Goal: Transaction & Acquisition: Obtain resource

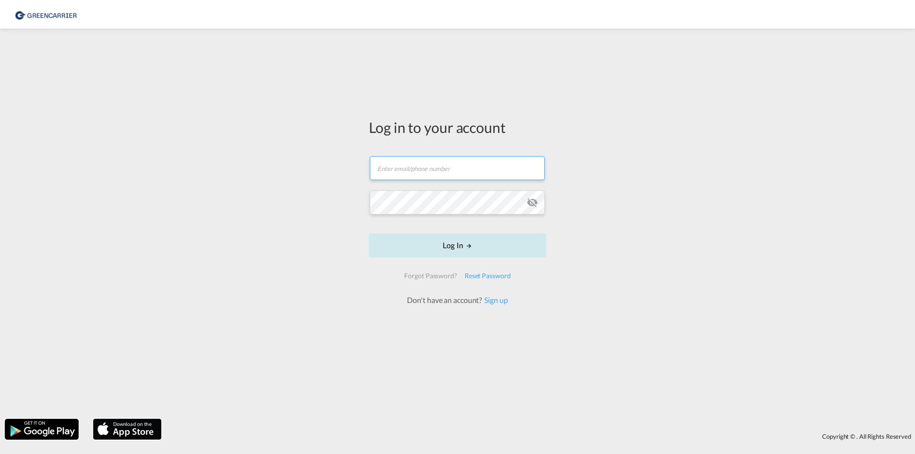
type input "[EMAIL_ADDRESS][DOMAIN_NAME]"
click at [421, 239] on button "Log In" at bounding box center [457, 246] width 177 height 24
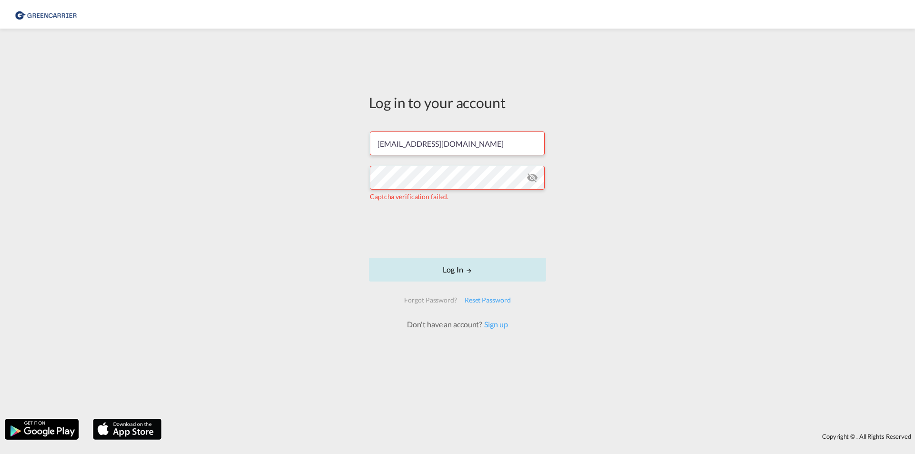
click at [435, 268] on button "Log In" at bounding box center [457, 270] width 177 height 24
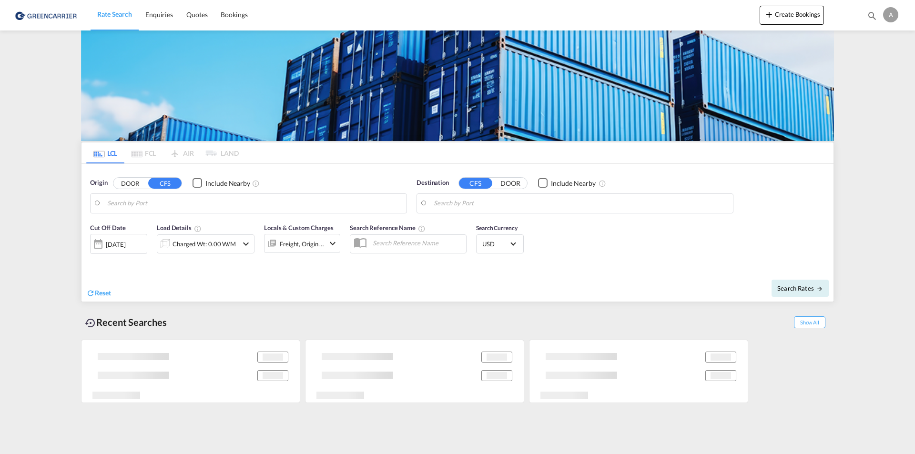
type input "CZ-46312, Liberec XXIII-[GEOGRAPHIC_DATA], [GEOGRAPHIC_DATA] XXIV-[GEOGRAPHIC_D…"
type input "[GEOGRAPHIC_DATA], HKHKG"
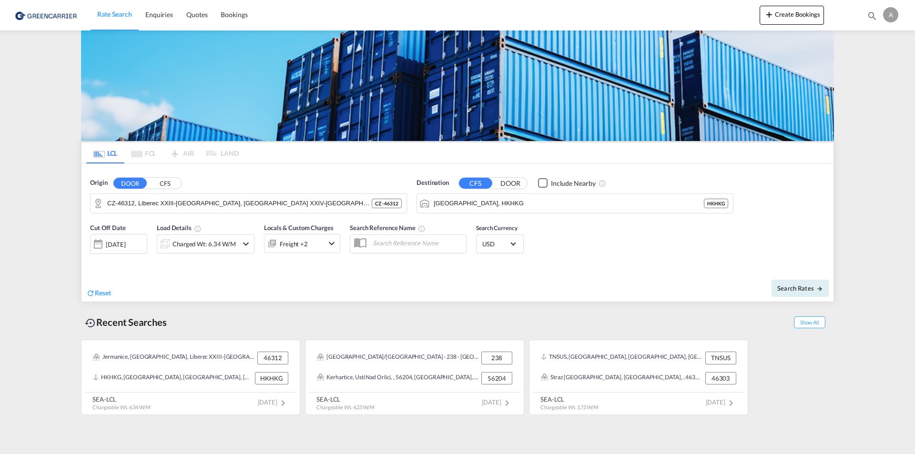
click at [512, 183] on button "DOOR" at bounding box center [510, 183] width 33 height 11
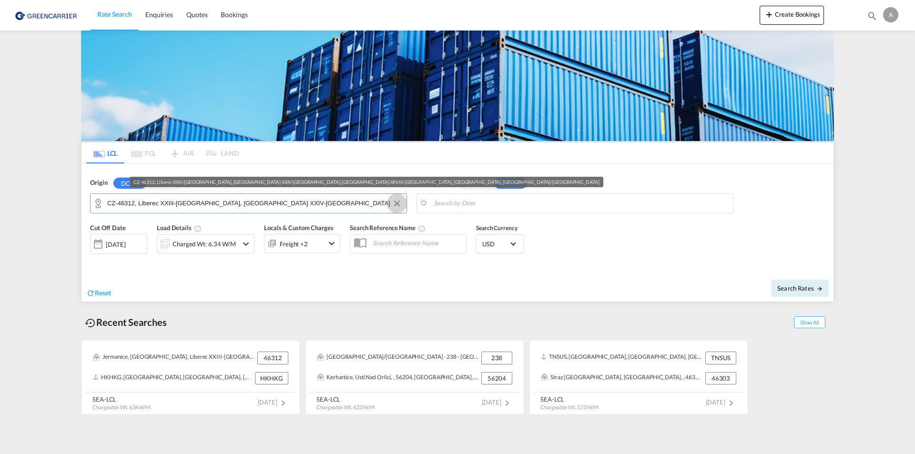
click at [395, 201] on button "Clear Input" at bounding box center [397, 203] width 14 height 14
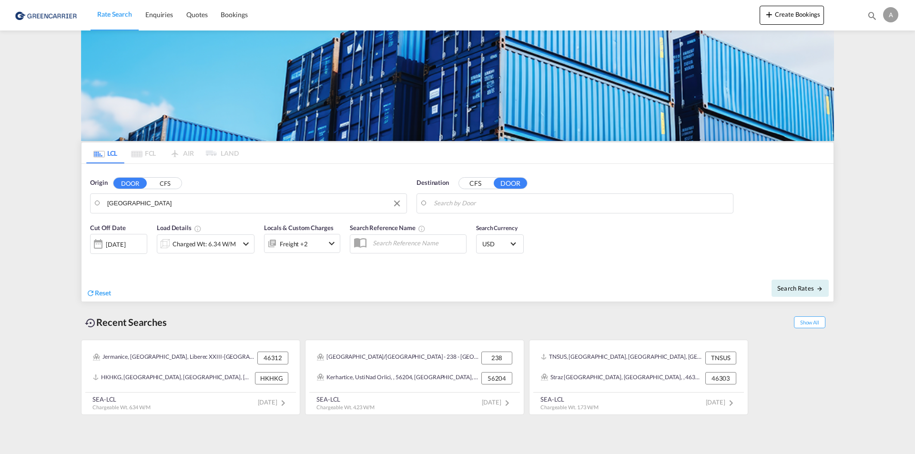
click at [149, 202] on body "Rate Search Enquiries Quotes Bookings Rate Search Enquiries" at bounding box center [457, 227] width 915 height 454
click at [150, 203] on body "Rate Search Enquiries Quotes Bookings Rate Search Enquiries" at bounding box center [457, 227] width 915 height 454
click at [147, 203] on input "[GEOGRAPHIC_DATA]" at bounding box center [254, 203] width 295 height 14
drag, startPoint x: 145, startPoint y: 203, endPoint x: 140, endPoint y: 204, distance: 4.9
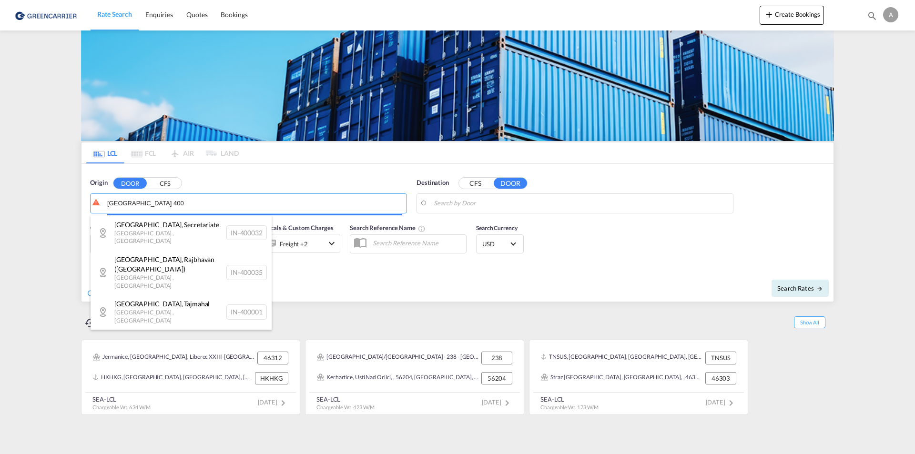
drag, startPoint x: 131, startPoint y: 204, endPoint x: 176, endPoint y: 204, distance: 44.8
click at [176, 204] on body "Rate Search Enquiries Quotes Bookings Rate Search Enquiries" at bounding box center [457, 227] width 915 height 454
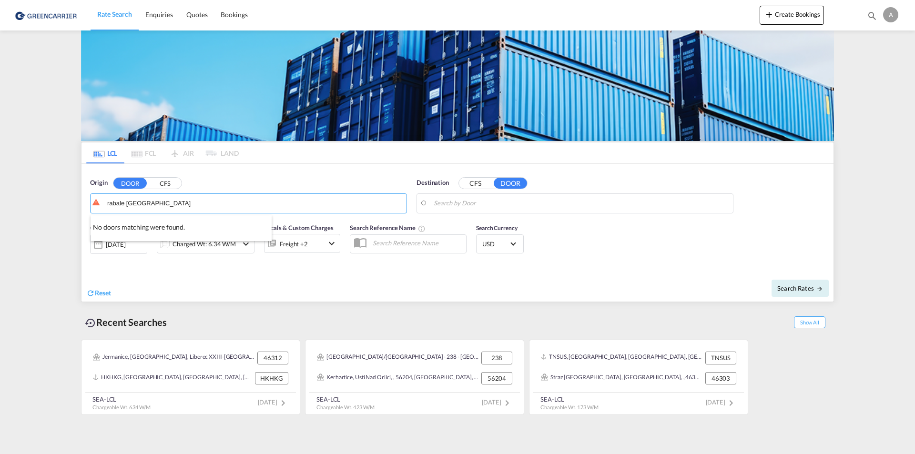
paste input "[PERSON_NAME], [GEOGRAPHIC_DATA] - 400 708"
click at [206, 202] on input "[PERSON_NAME], [GEOGRAPHIC_DATA] - 400 708" at bounding box center [254, 203] width 295 height 14
click at [167, 202] on input "[PERSON_NAME], [GEOGRAPHIC_DATA] - 400 708" at bounding box center [254, 203] width 295 height 14
type input "navi mumbai"
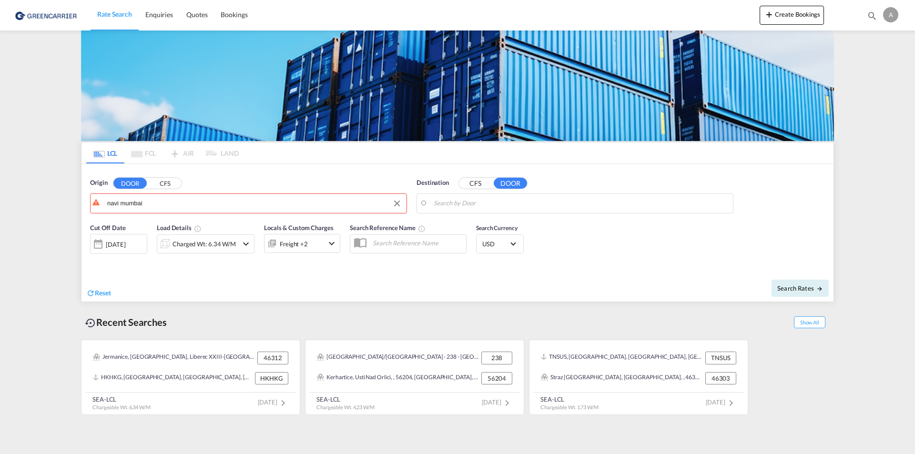
drag, startPoint x: 150, startPoint y: 205, endPoint x: 82, endPoint y: 199, distance: 68.0
drag, startPoint x: 396, startPoint y: 201, endPoint x: 389, endPoint y: 202, distance: 6.7
click at [395, 201] on button "Clear Input" at bounding box center [397, 203] width 14 height 14
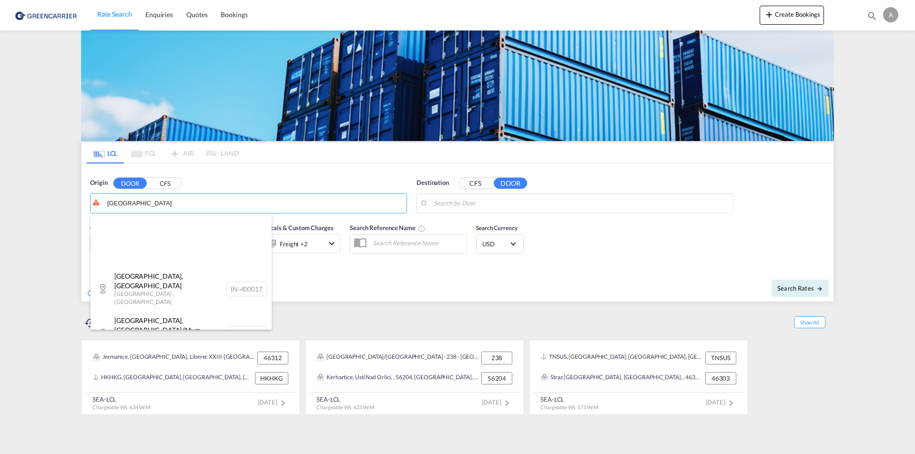
scroll to position [143, 0]
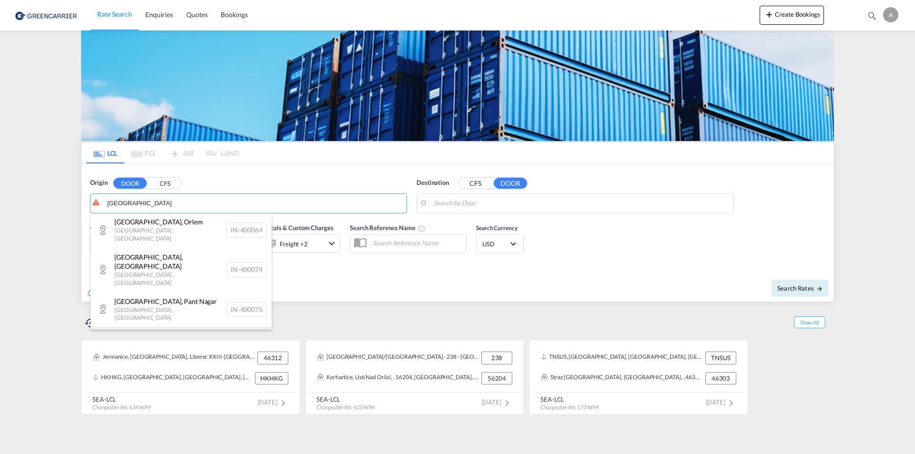
click at [167, 327] on div "[GEOGRAPHIC_DATA] , Kharodi [GEOGRAPHIC_DATA] , [GEOGRAPHIC_DATA] IN-400095" at bounding box center [181, 344] width 181 height 35
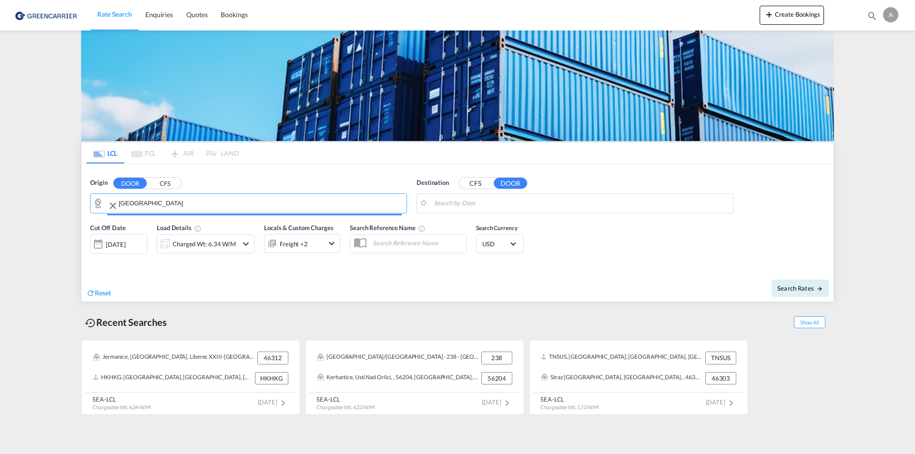
type input "IN-400095, [GEOGRAPHIC_DATA], [GEOGRAPHIC_DATA]"
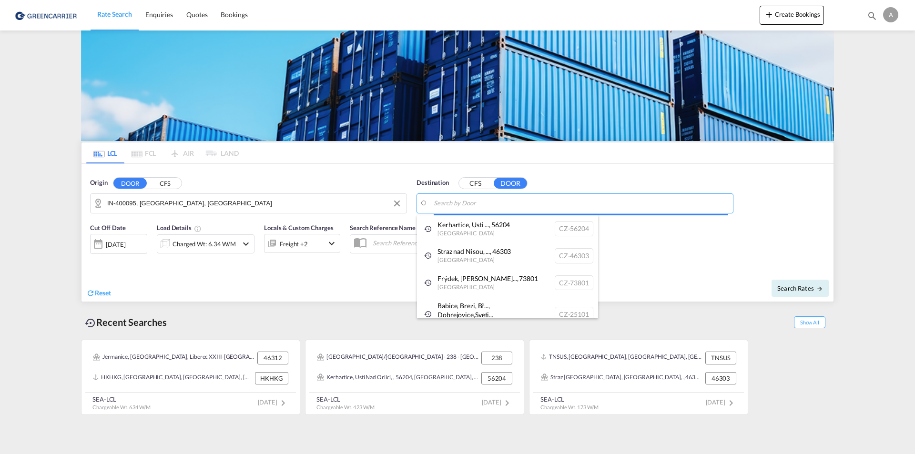
click at [491, 204] on body "Rate Search Enquiries Quotes Bookings Rate Search Enquiries" at bounding box center [457, 227] width 915 height 454
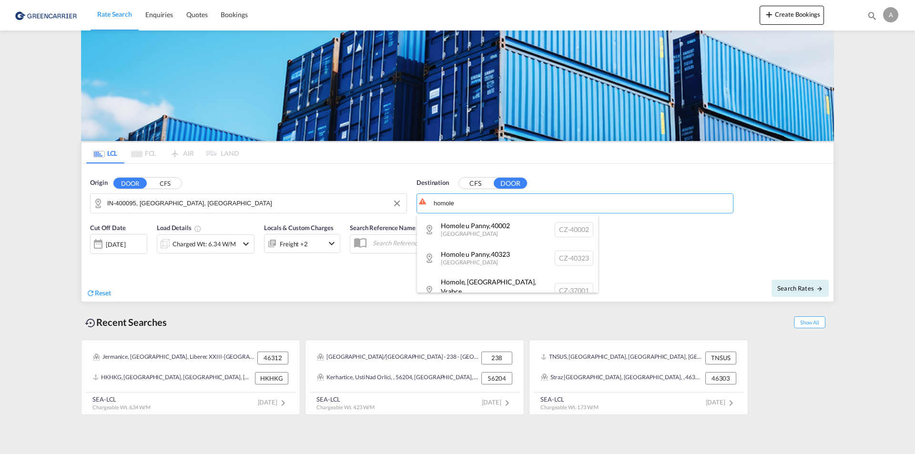
scroll to position [9, 0]
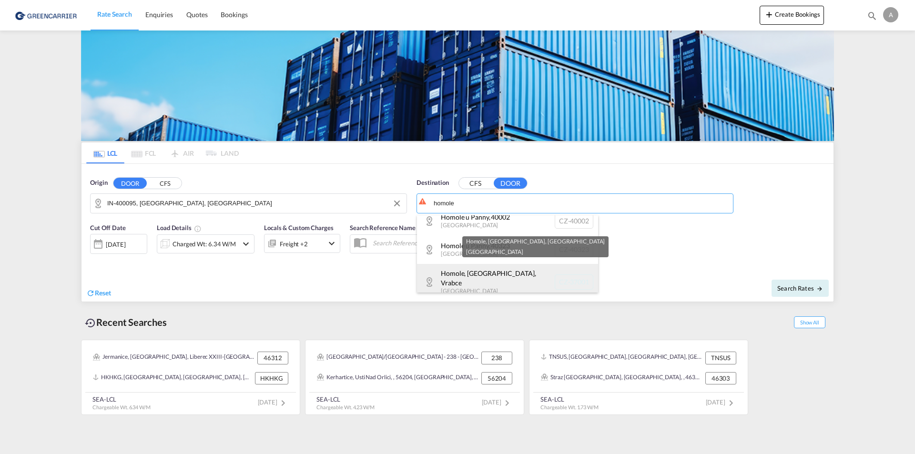
click at [489, 274] on div "Homole, [GEOGRAPHIC_DATA] , [GEOGRAPHIC_DATA] [GEOGRAPHIC_DATA]-37001" at bounding box center [507, 282] width 181 height 36
type input "CZ-37001, Homole, [GEOGRAPHIC_DATA]"
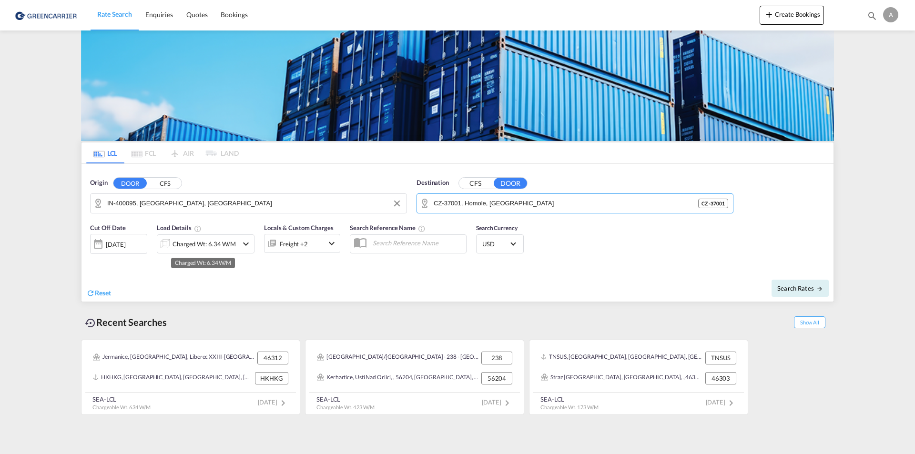
click at [217, 245] on div "Charged Wt: 6.34 W/M" at bounding box center [204, 243] width 63 height 13
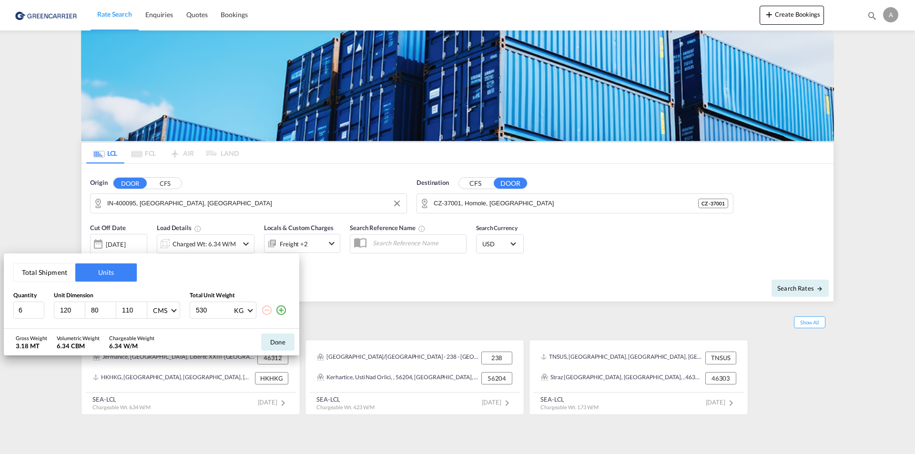
click at [268, 311] on md-icon "icon-minus-circle-outline" at bounding box center [266, 310] width 11 height 11
click at [266, 310] on md-icon "icon-minus-circle-outline" at bounding box center [266, 310] width 11 height 11
click at [26, 308] on input "6" at bounding box center [28, 310] width 31 height 17
type input "2"
click at [212, 310] on input "530" at bounding box center [214, 310] width 38 height 16
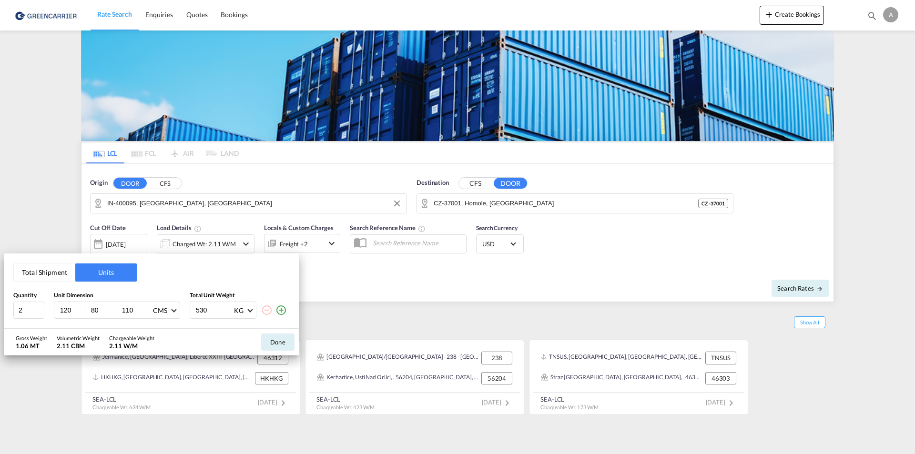
drag, startPoint x: 204, startPoint y: 310, endPoint x: 165, endPoint y: 310, distance: 38.6
click at [165, 310] on div "2 120 80 110 CMS CMS Inches 530 KG KG LB" at bounding box center [151, 310] width 276 height 17
type input "133"
drag, startPoint x: 132, startPoint y: 308, endPoint x: 125, endPoint y: 307, distance: 7.3
click at [126, 308] on input "110" at bounding box center [134, 310] width 26 height 9
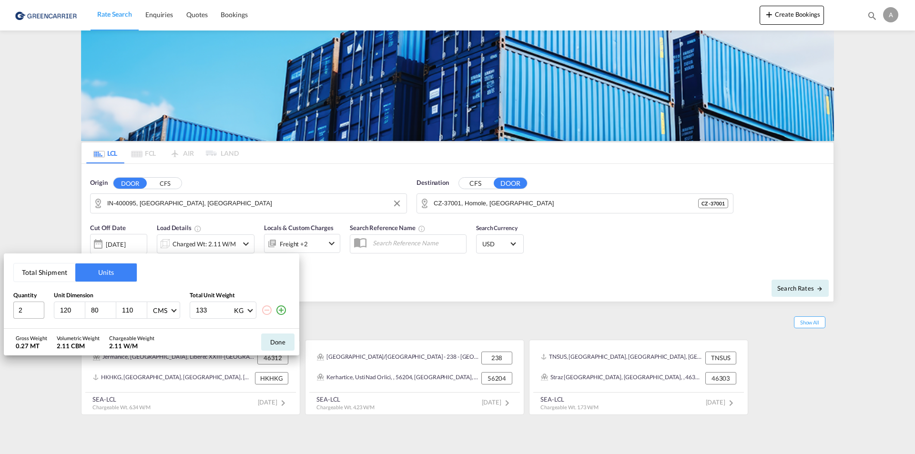
drag, startPoint x: 59, startPoint y: 308, endPoint x: 29, endPoint y: 307, distance: 29.6
click at [29, 307] on div "2 120 80 110 CMS CMS Inches 133 KG KG LB" at bounding box center [151, 310] width 276 height 17
type input "83"
click at [101, 307] on input "80" at bounding box center [103, 310] width 26 height 9
type input "85"
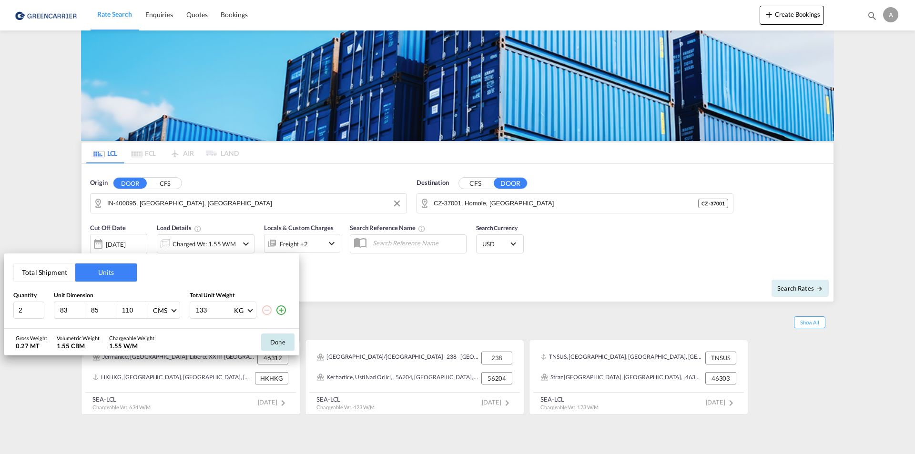
click at [275, 343] on button "Done" at bounding box center [277, 342] width 33 height 17
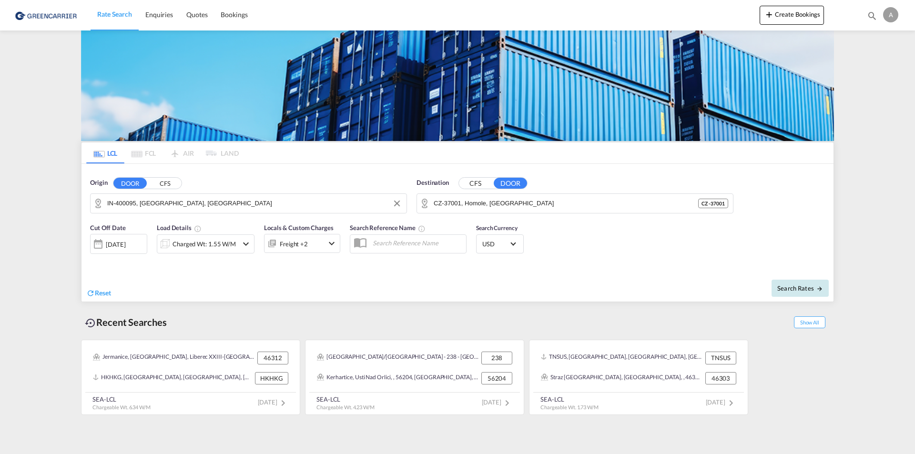
click at [796, 287] on span "Search Rates" at bounding box center [800, 289] width 46 height 8
type input "Kharodi to Vrabce / [DATE]"
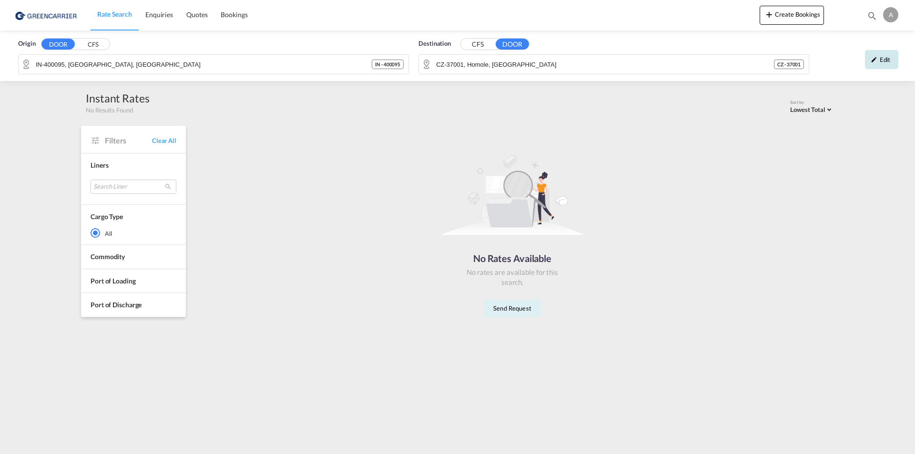
drag, startPoint x: 874, startPoint y: 60, endPoint x: 852, endPoint y: 61, distance: 21.9
click at [874, 60] on md-icon "icon-pencil" at bounding box center [874, 59] width 7 height 7
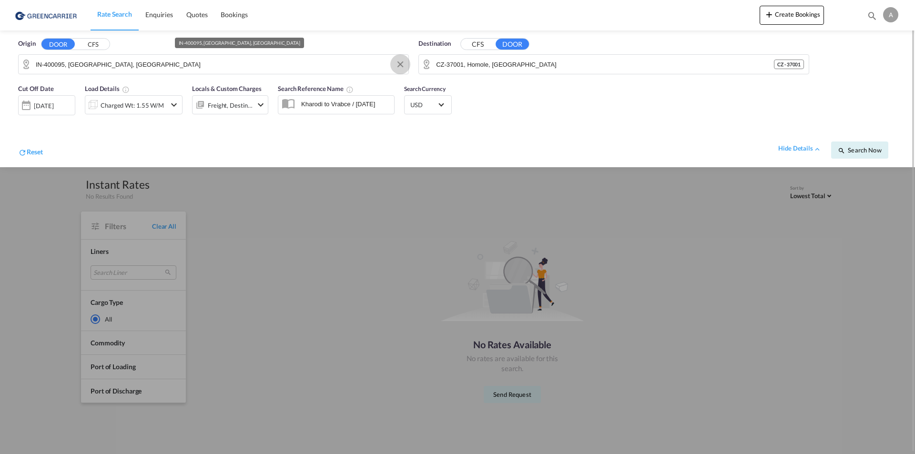
click at [400, 64] on button "Clear Input" at bounding box center [400, 64] width 14 height 14
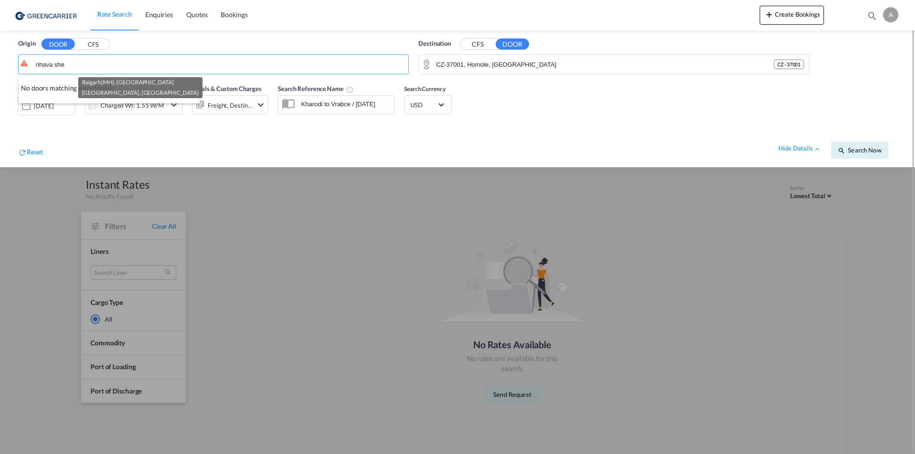
click at [88, 41] on div at bounding box center [457, 227] width 915 height 454
click at [94, 45] on button "CFS" at bounding box center [92, 44] width 33 height 11
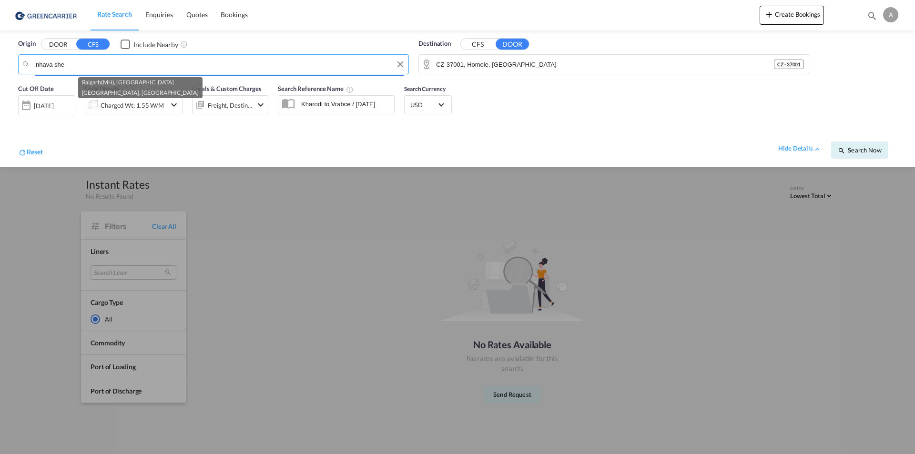
click at [76, 65] on input "nhava she" at bounding box center [220, 64] width 368 height 14
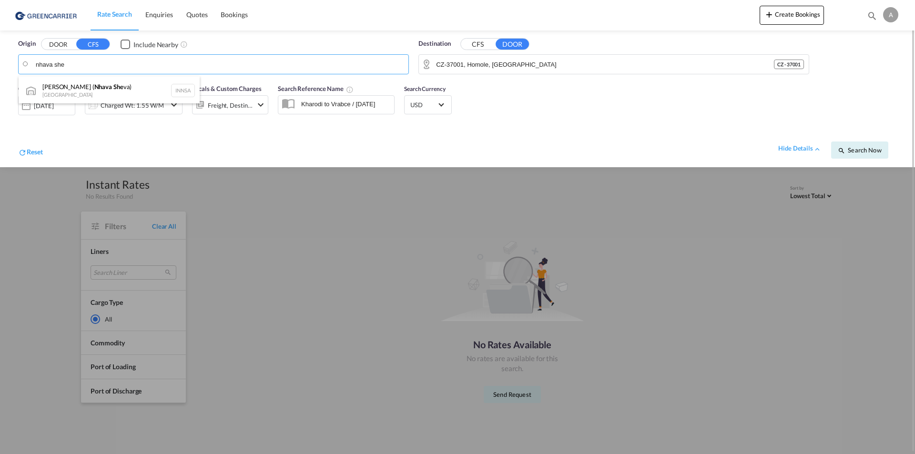
drag, startPoint x: 86, startPoint y: 85, endPoint x: 99, endPoint y: 87, distance: 13.4
click at [84, 85] on div "[PERSON_NAME] ( Nhava She va) [GEOGRAPHIC_DATA] INNSA" at bounding box center [109, 90] width 181 height 29
type input "[PERSON_NAME] ([PERSON_NAME]), [GEOGRAPHIC_DATA]"
click at [850, 148] on span "Search Now" at bounding box center [859, 150] width 43 height 8
